Goal: Navigation & Orientation: Find specific page/section

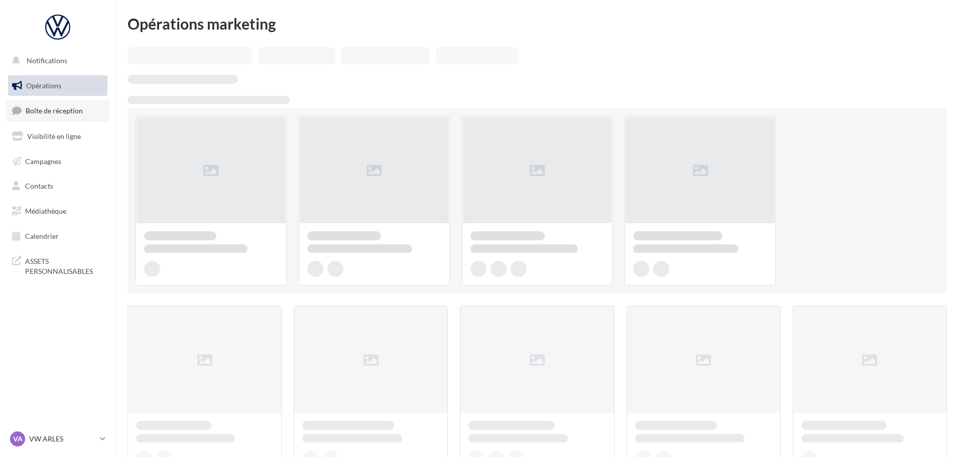
click at [56, 111] on span "Boîte de réception" at bounding box center [54, 110] width 57 height 9
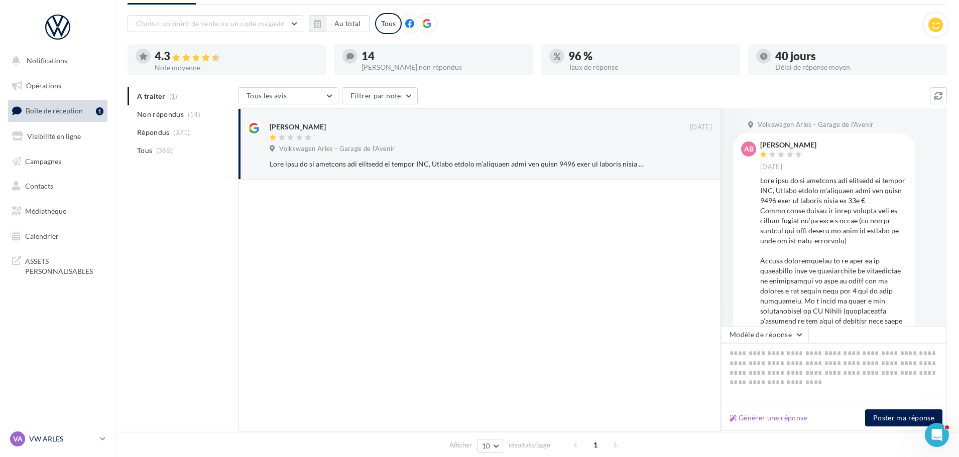
click at [101, 448] on link "VA VW ARLES vw-arl-pra" at bounding box center [57, 439] width 99 height 19
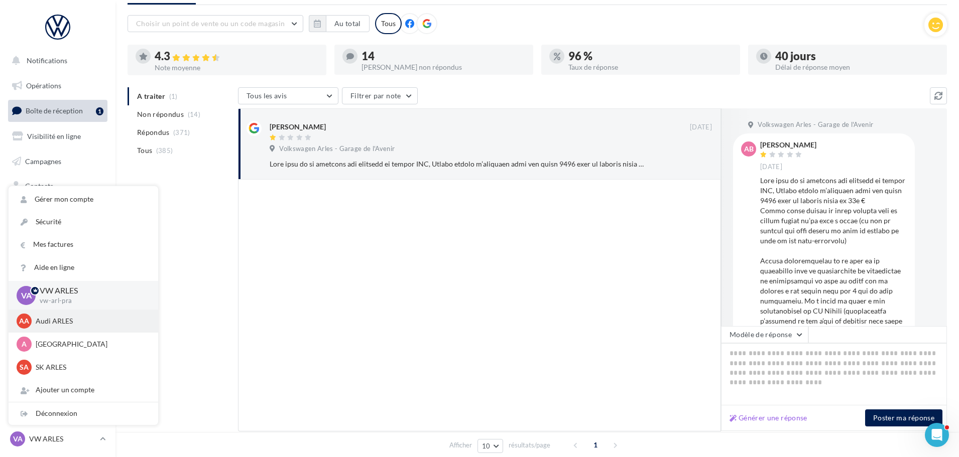
click at [75, 319] on p "Audi ARLES" at bounding box center [91, 321] width 110 height 10
